Goal: Task Accomplishment & Management: Complete application form

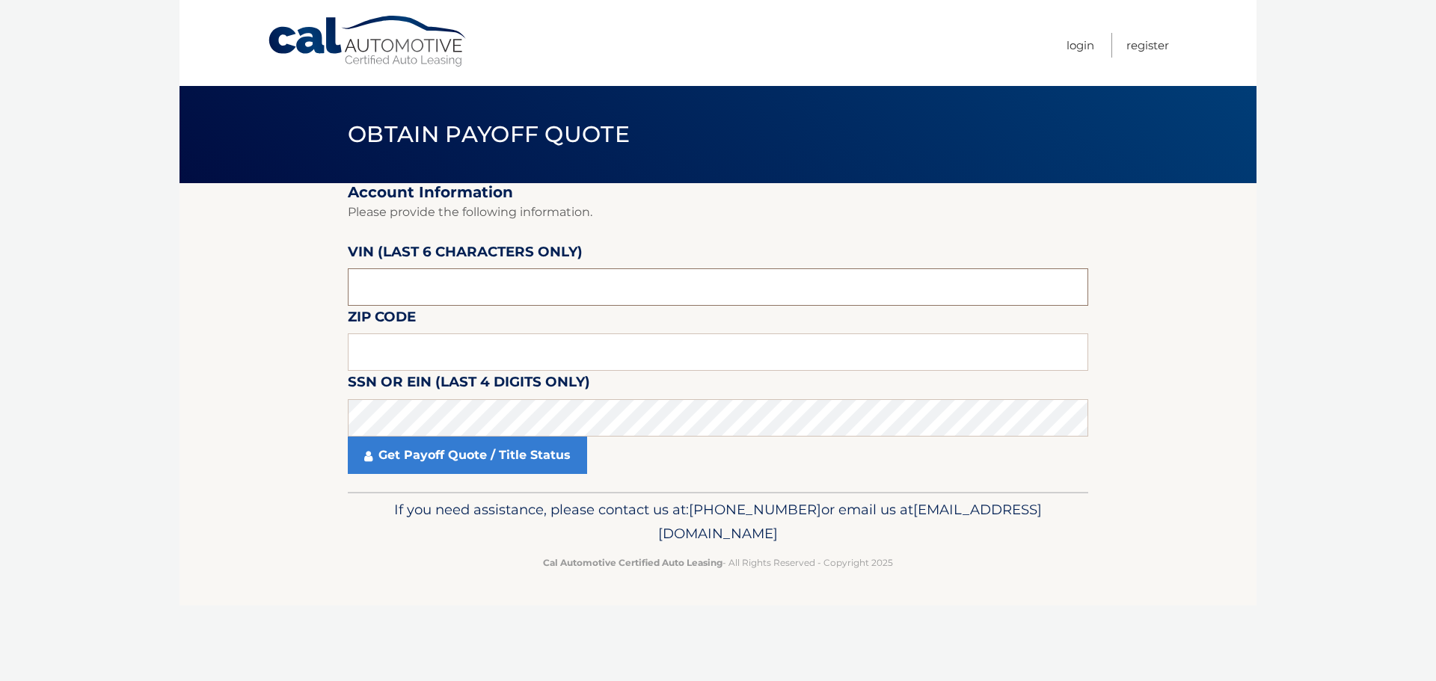
click at [480, 298] on input "text" at bounding box center [718, 286] width 740 height 37
type input "498213"
click at [486, 354] on input "text" at bounding box center [718, 351] width 740 height 37
type input "07076"
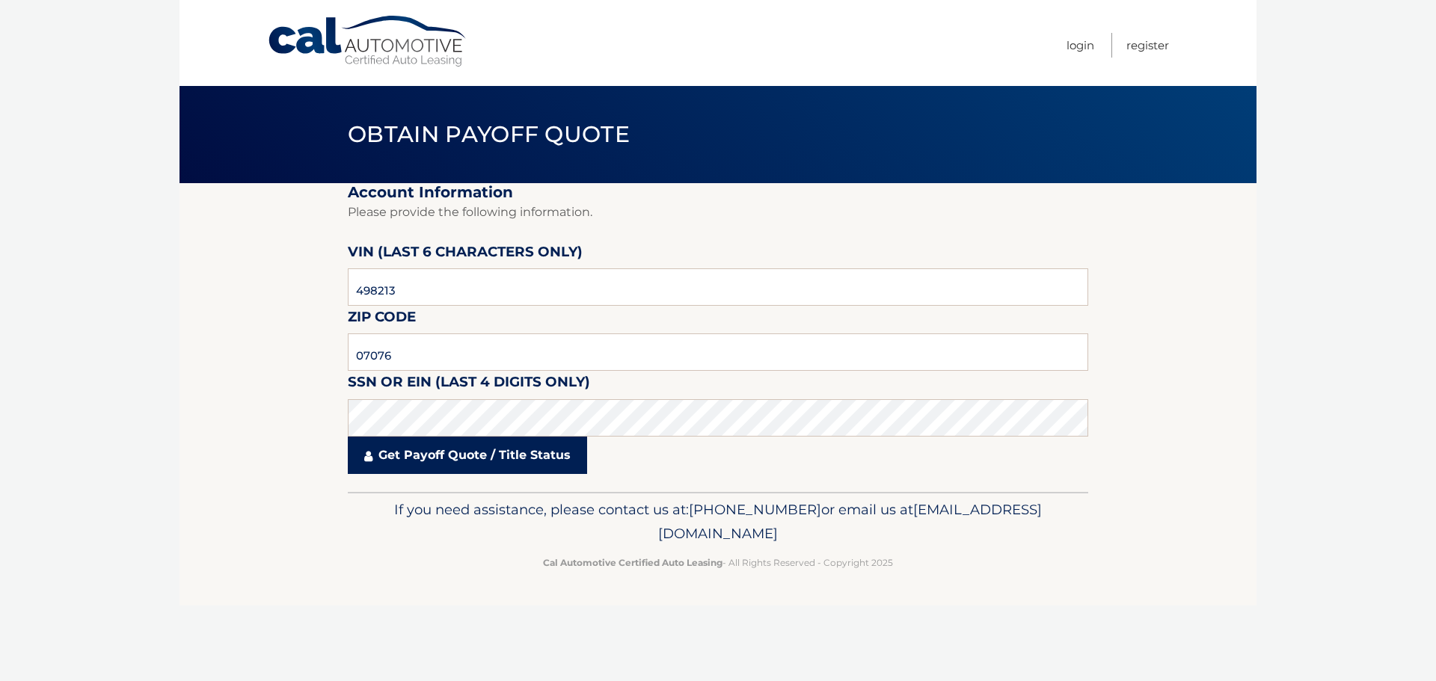
click at [445, 455] on link "Get Payoff Quote / Title Status" at bounding box center [467, 455] width 239 height 37
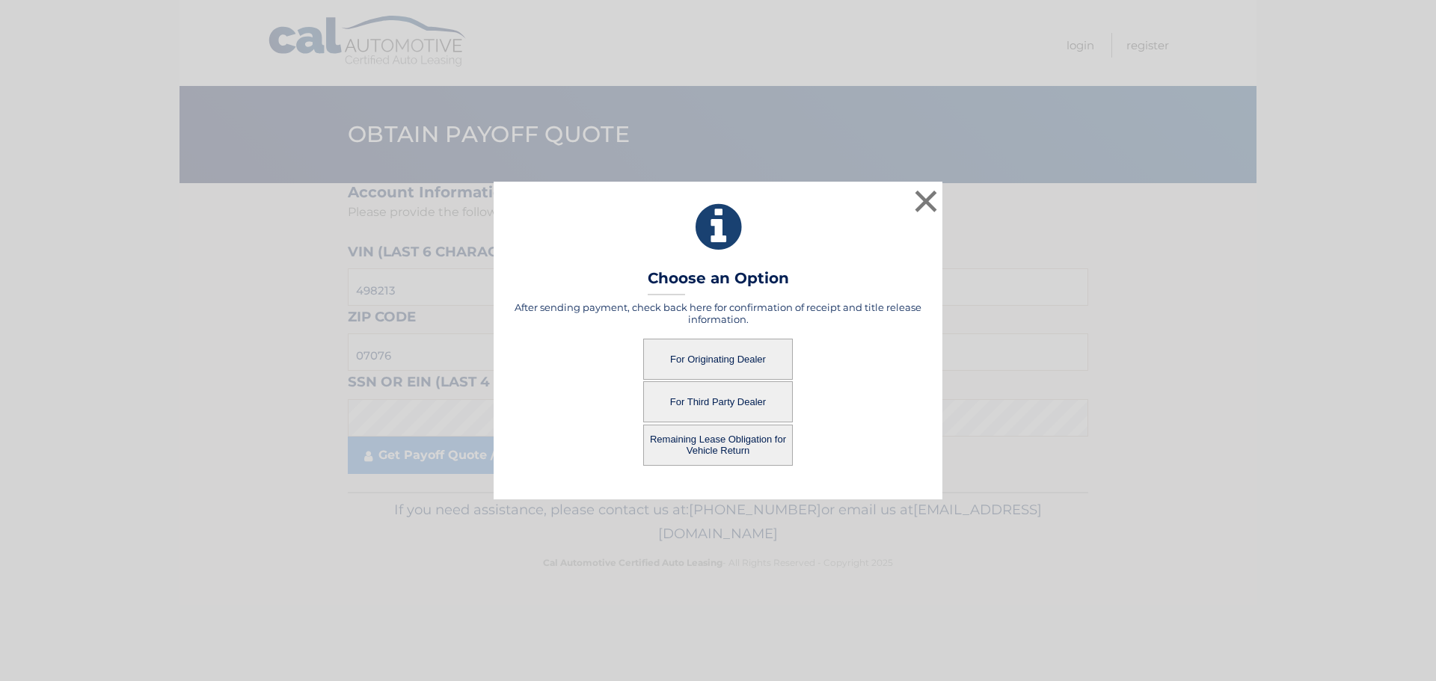
click at [728, 360] on button "For Originating Dealer" at bounding box center [718, 359] width 150 height 41
click at [724, 357] on button "For Originating Dealer" at bounding box center [718, 359] width 150 height 41
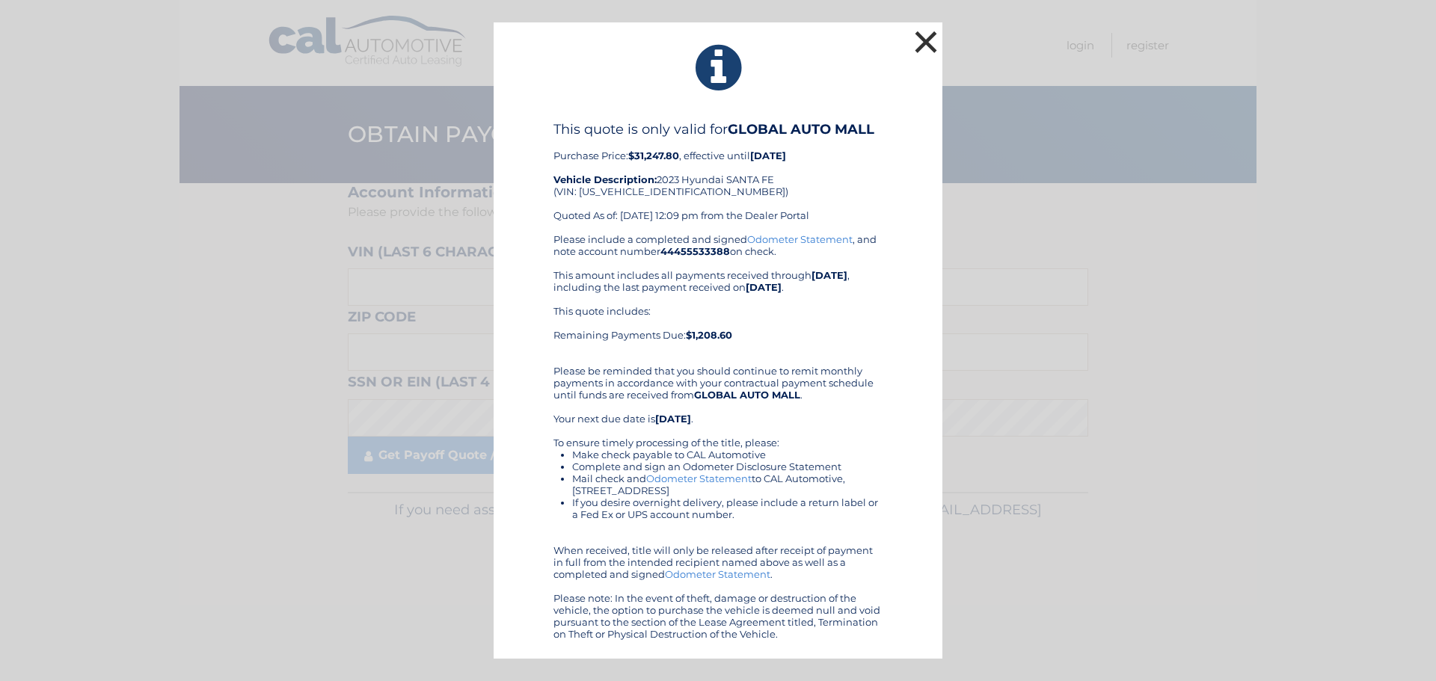
click at [924, 40] on button "×" at bounding box center [926, 42] width 30 height 30
